Goal: Navigation & Orientation: Find specific page/section

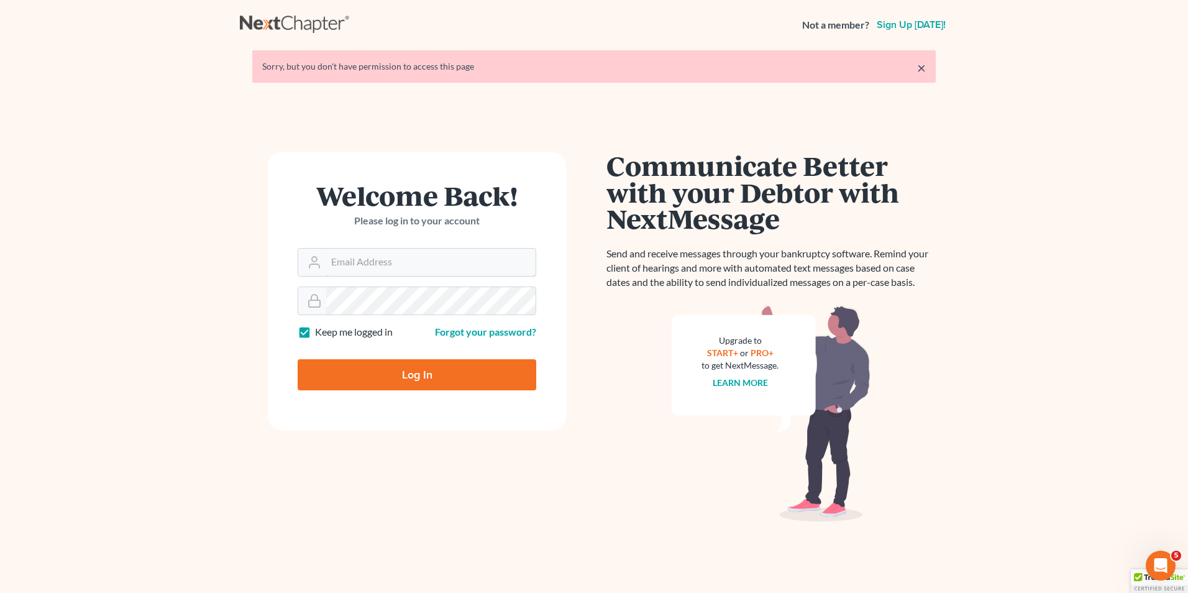
type input "[EMAIL_ADDRESS][DOMAIN_NAME]"
click at [341, 373] on input "Log In" at bounding box center [417, 374] width 239 height 31
type input "Thinking..."
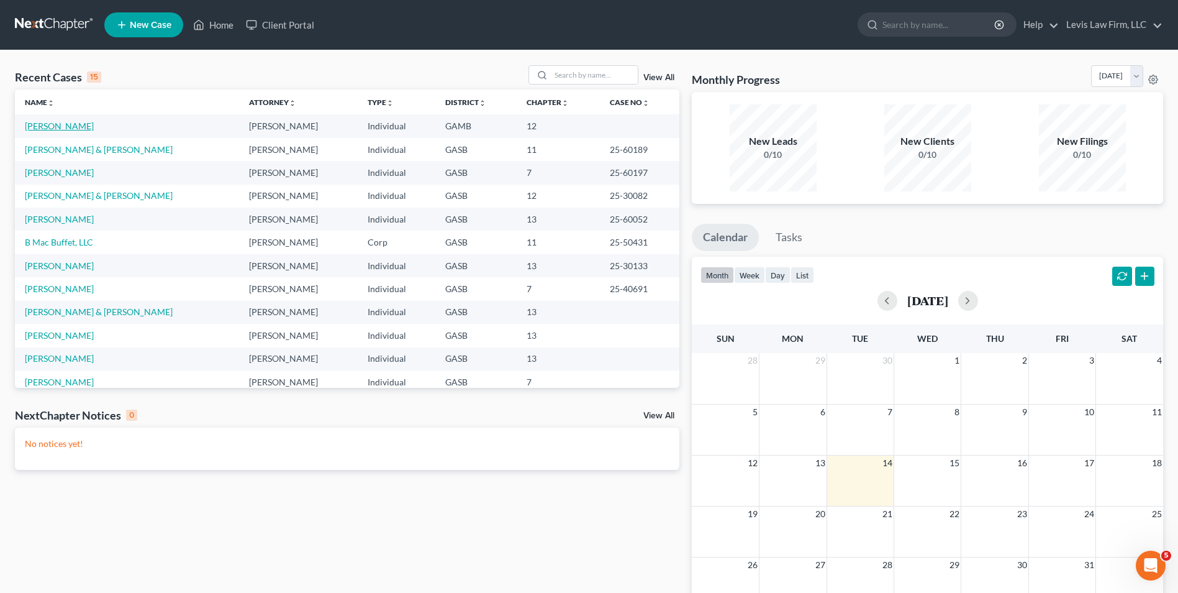
click at [52, 124] on link "Hall, Grayson" at bounding box center [59, 125] width 69 height 11
